Goal: Navigation & Orientation: Find specific page/section

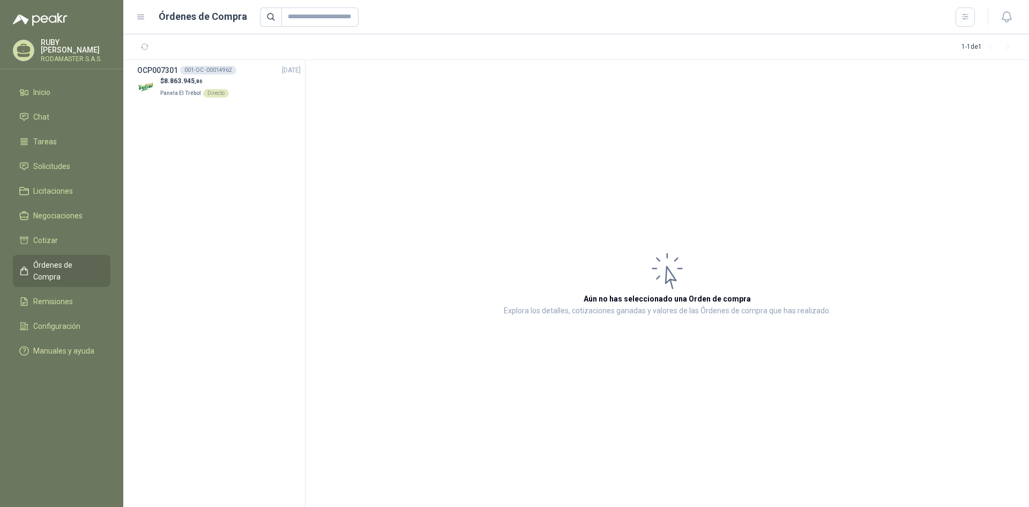
click at [63, 152] on ul "Inicio Chat Tareas Solicitudes Licitaciones Negociaciones Cotizar Órdenes de Co…" at bounding box center [61, 223] width 123 height 283
click at [63, 160] on span "Solicitudes" at bounding box center [51, 166] width 37 height 12
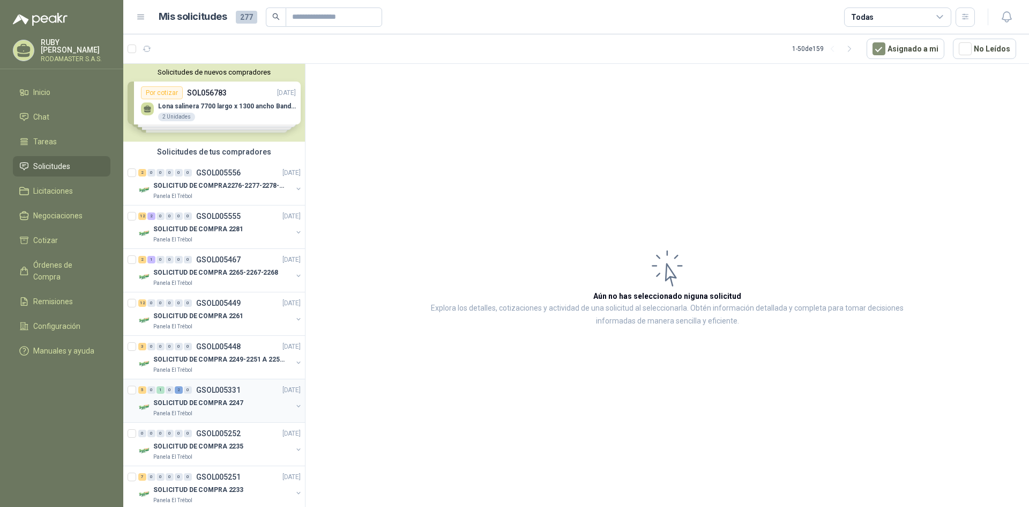
click at [237, 404] on p "SOLICITUD DE COMPRA 2247" at bounding box center [198, 403] width 90 height 10
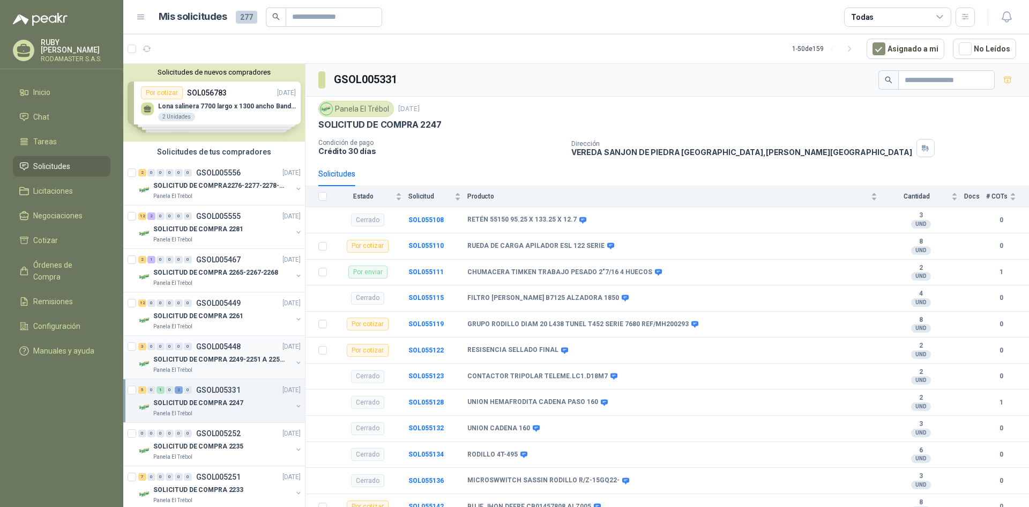
click at [203, 360] on p "SOLICITUD DE COMPRA 2249-2251 A 2256-2258 Y 2262" at bounding box center [220, 359] width 134 height 10
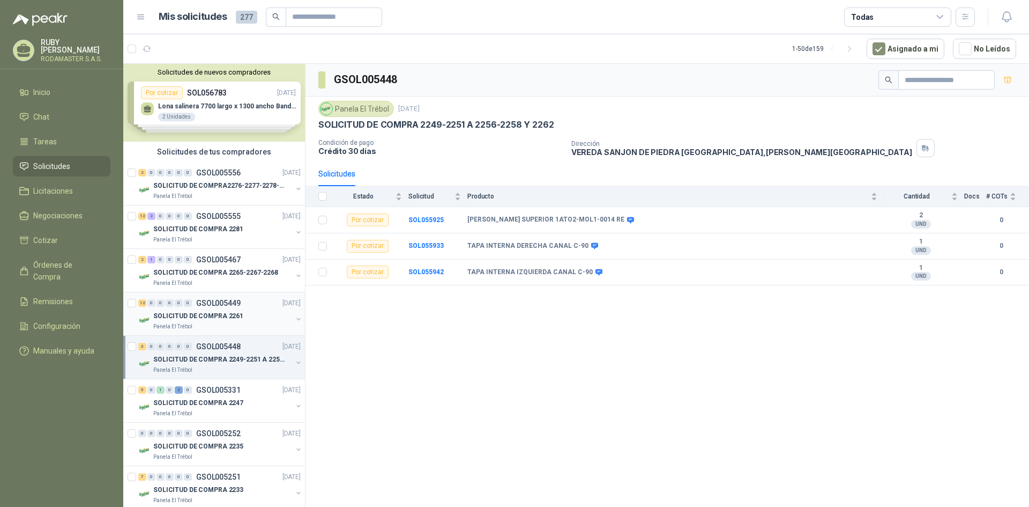
click at [214, 319] on p "SOLICITUD DE COMPRA 2261" at bounding box center [198, 316] width 90 height 10
